Goal: Task Accomplishment & Management: Complete application form

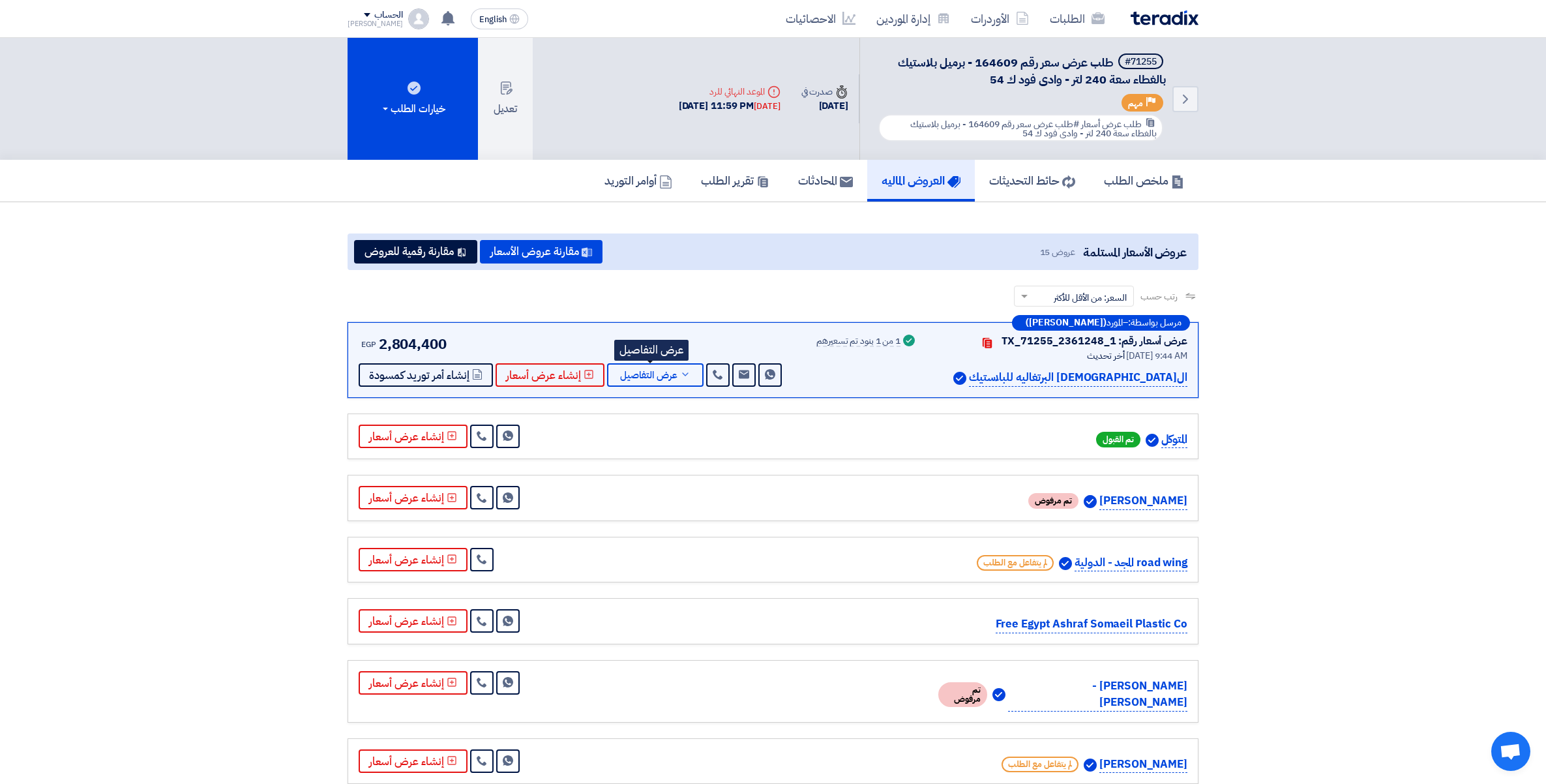
drag, startPoint x: 0, startPoint y: 0, endPoint x: 1136, endPoint y: 264, distance: 1166.3
click at [1302, 352] on section "عروض الأسعار المستلمة عروض 15 مقارنة عروض الأسعار مقارنة رقمية للعروض رتب حسب ر…" at bounding box center [773, 772] width 1546 height 1140
click at [1060, 10] on link "الطلبات" at bounding box center [1077, 19] width 75 height 31
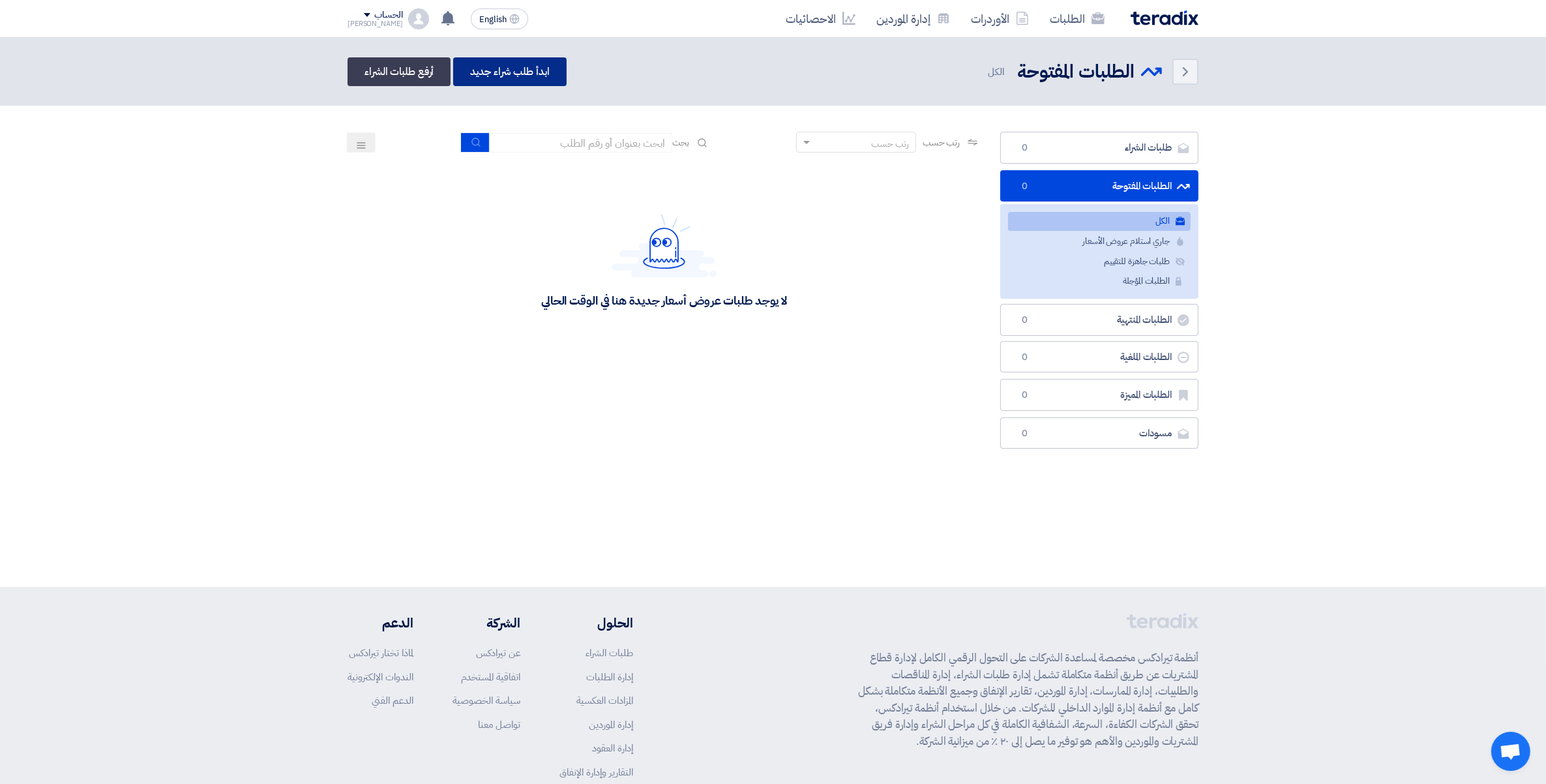
click at [529, 73] on link "ابدأ طلب شراء جديد" at bounding box center [509, 72] width 112 height 28
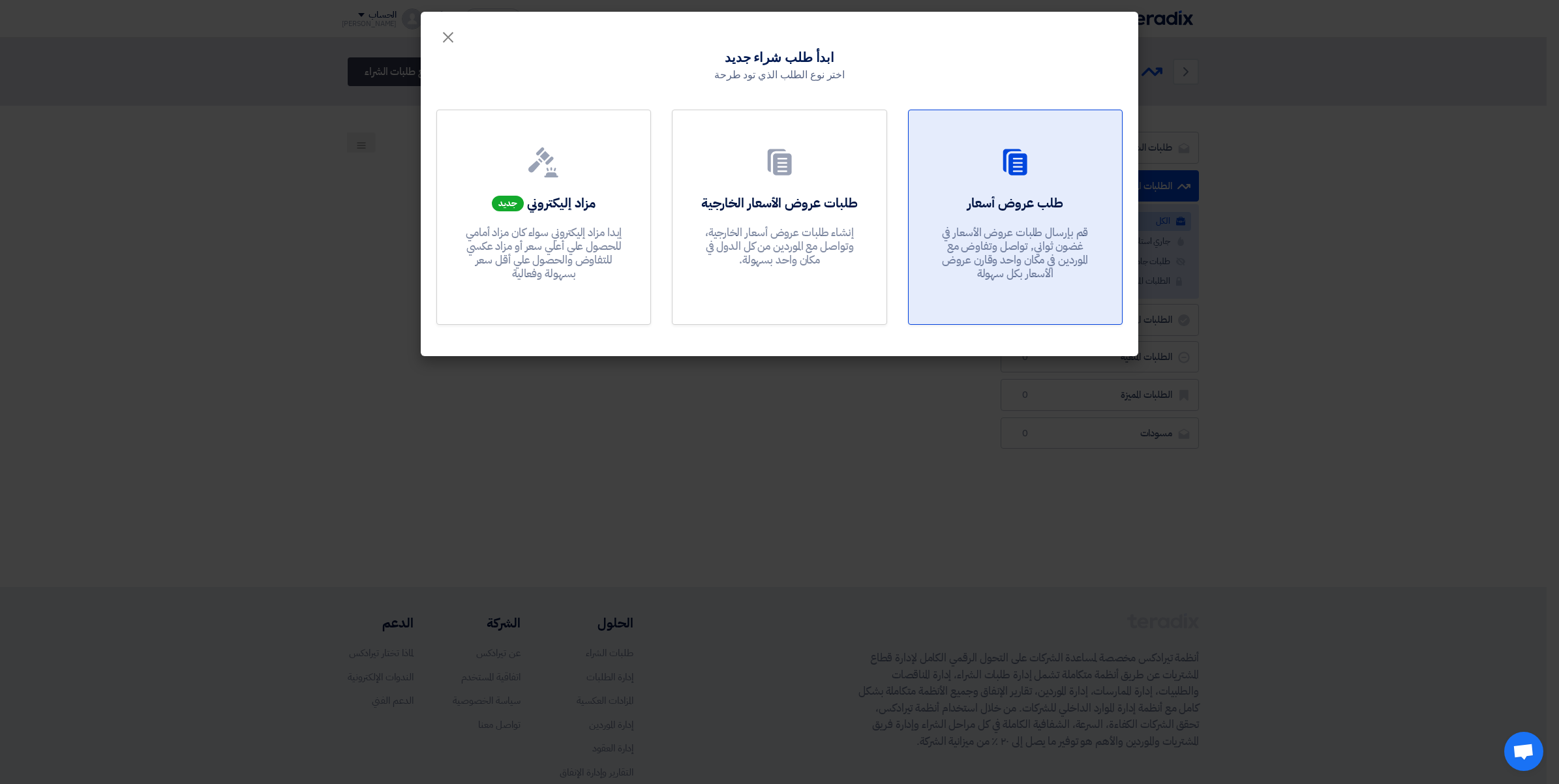
click at [1020, 153] on use at bounding box center [1015, 161] width 24 height 26
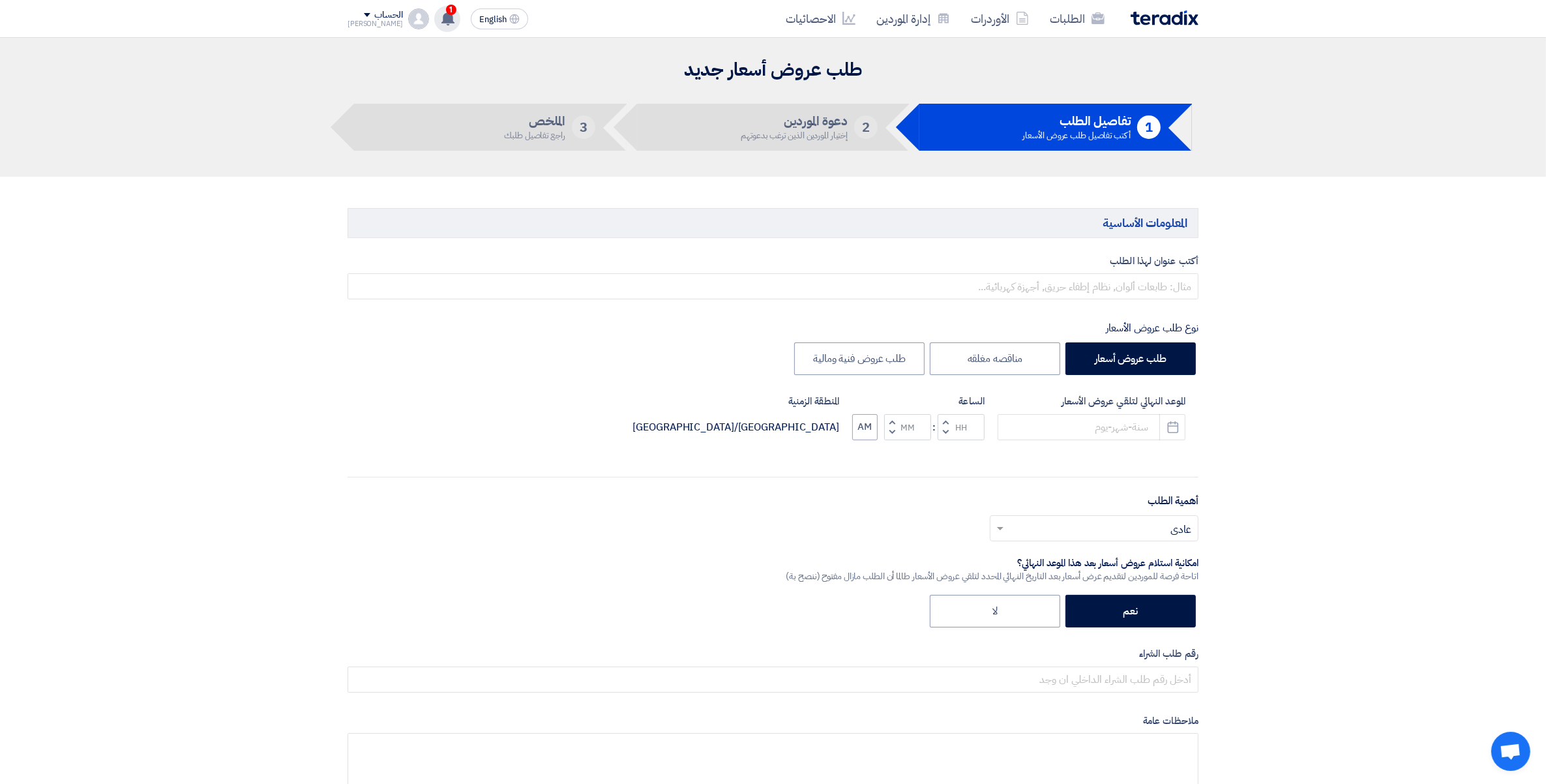
click at [446, 13] on span "1" at bounding box center [451, 10] width 11 height 11
